Goal: Information Seeking & Learning: Compare options

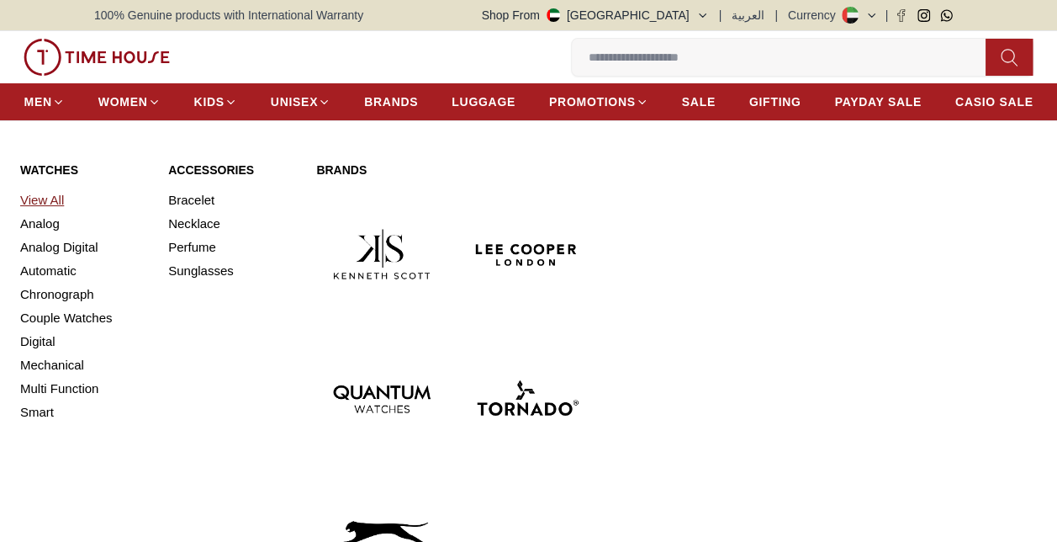
click at [47, 200] on link "View All" at bounding box center [84, 200] width 128 height 24
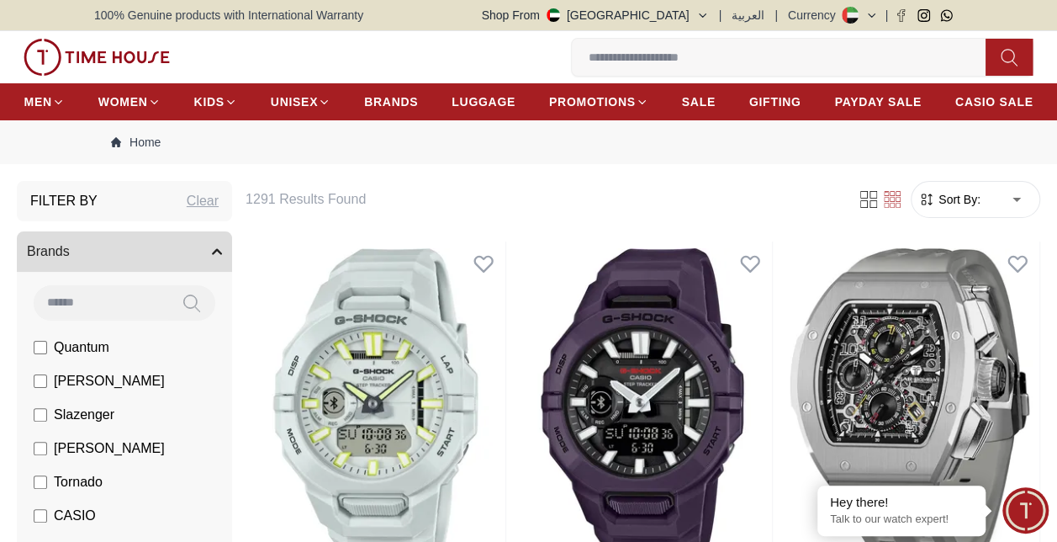
click at [978, 198] on span "Sort By:" at bounding box center [957, 199] width 45 height 17
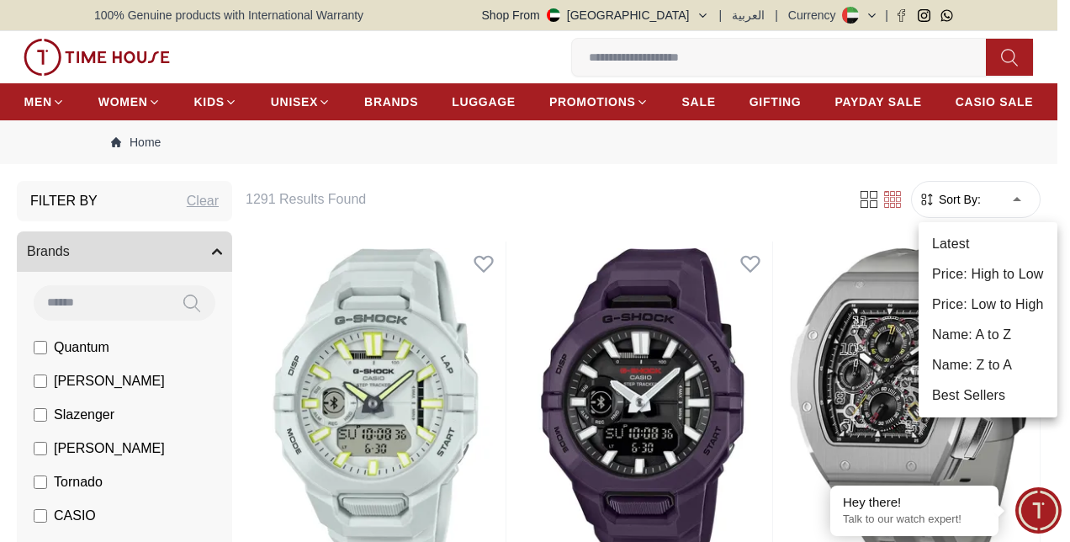
click at [988, 306] on li "Price: Low to High" at bounding box center [988, 304] width 139 height 30
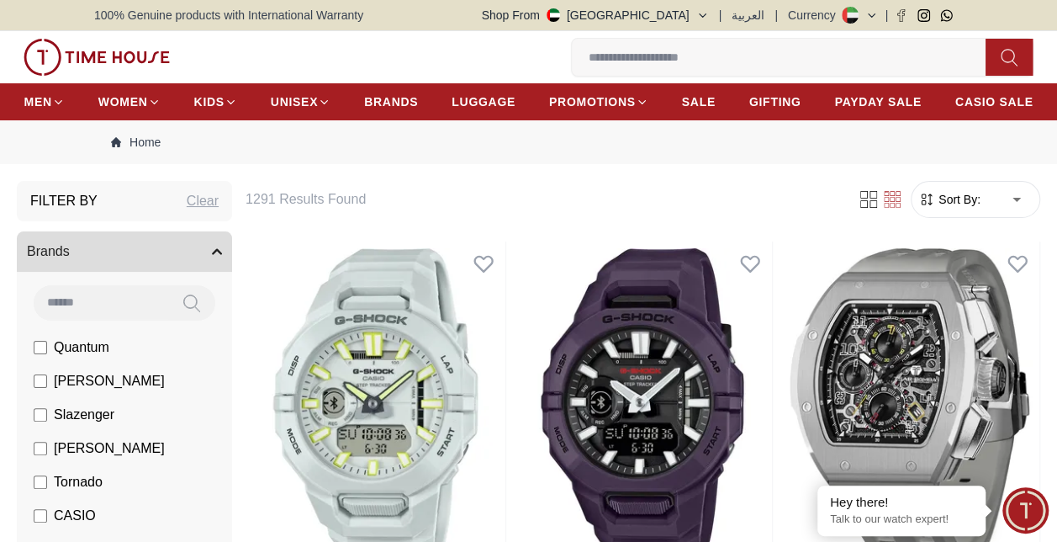
type input "*"
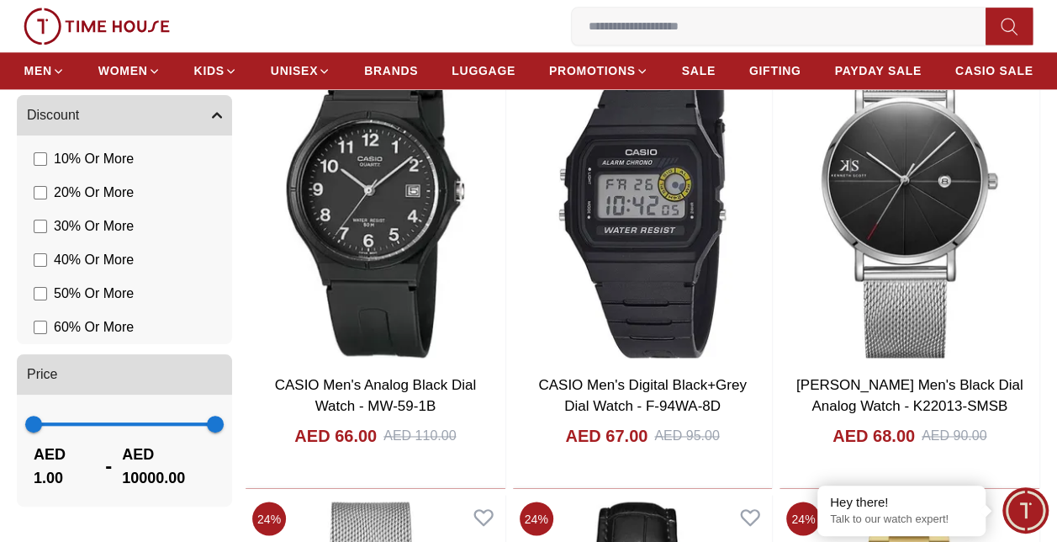
scroll to position [1094, 0]
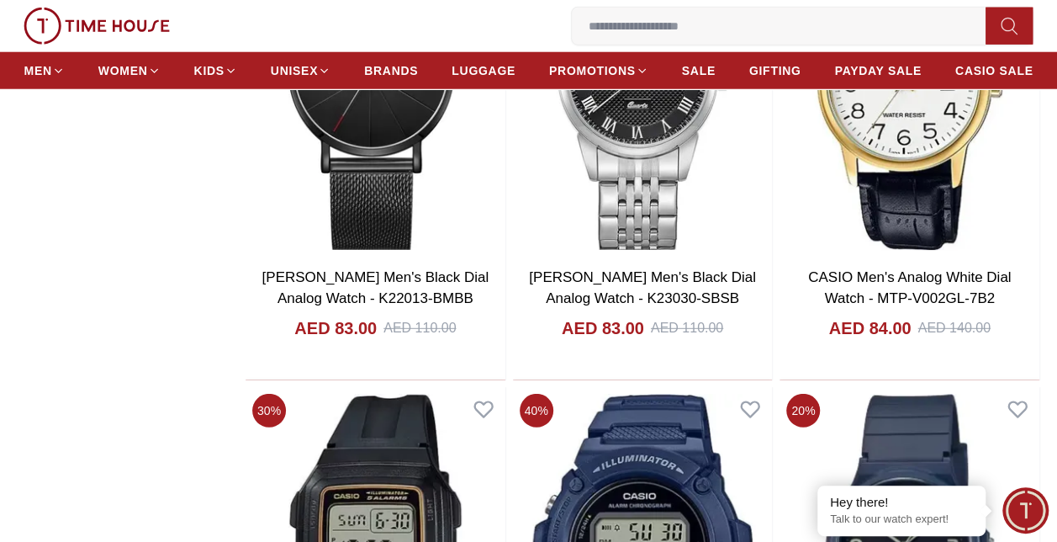
scroll to position [5216, 0]
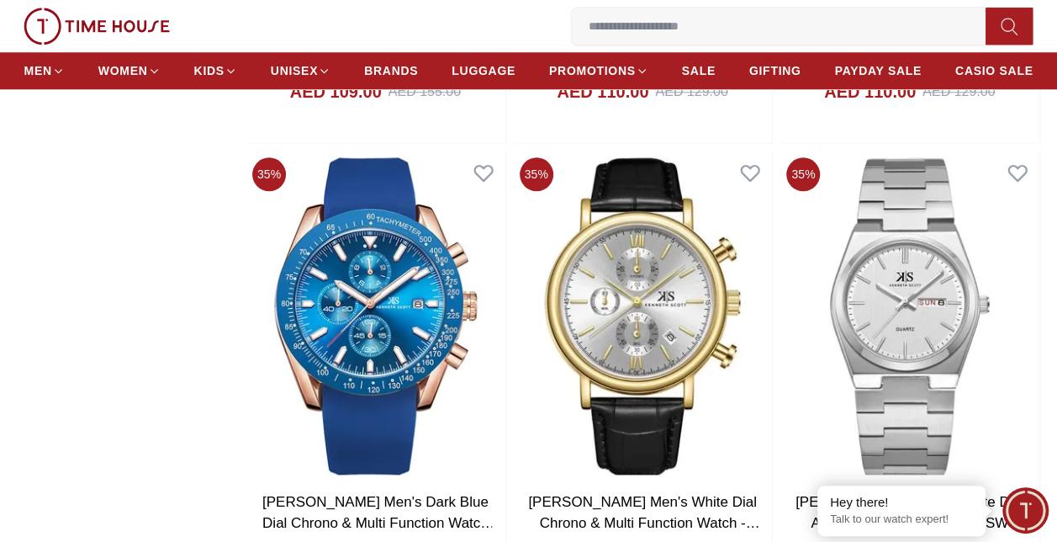
scroll to position [13628, 0]
